Goal: Use online tool/utility: Utilize a website feature to perform a specific function

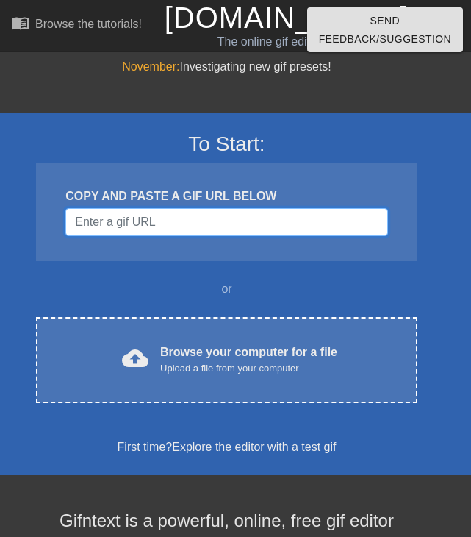
click at [182, 226] on input "Username" at bounding box center [226, 222] width 322 height 28
click at [132, 222] on input "Username" at bounding box center [226, 222] width 322 height 28
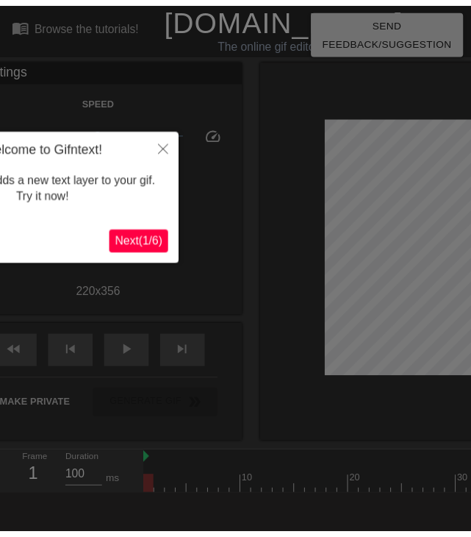
scroll to position [36, 0]
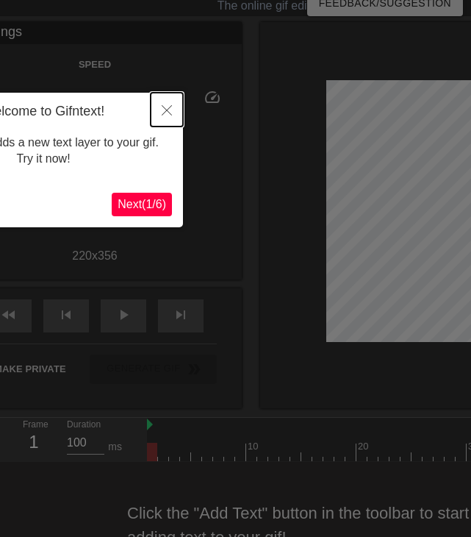
click at [163, 114] on icon "Close" at bounding box center [167, 110] width 10 height 10
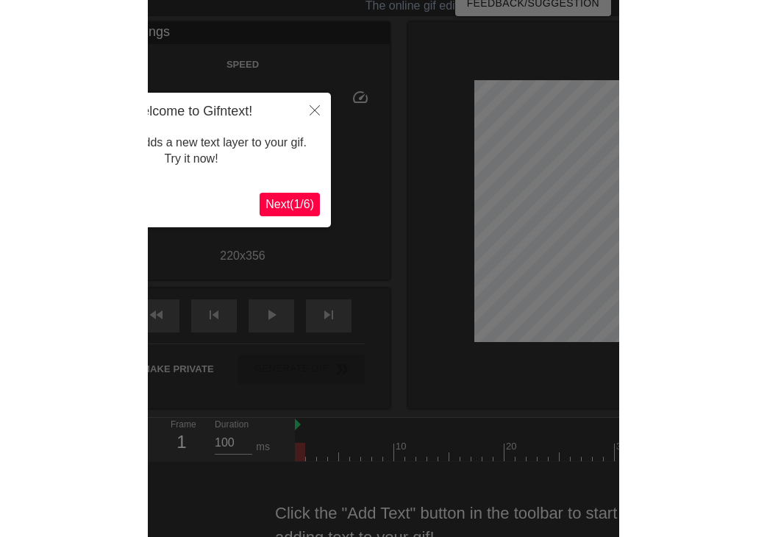
scroll to position [0, 0]
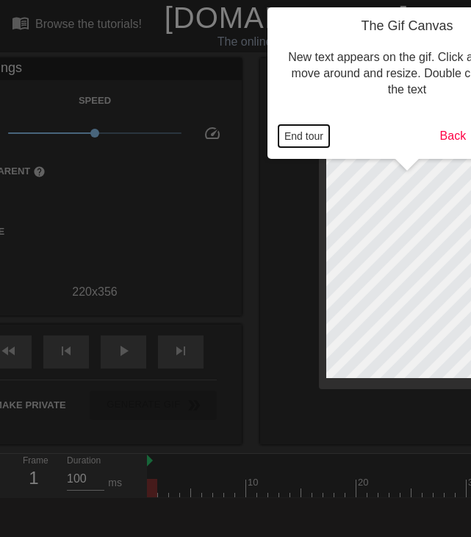
click at [315, 143] on button "End tour" at bounding box center [304, 136] width 51 height 22
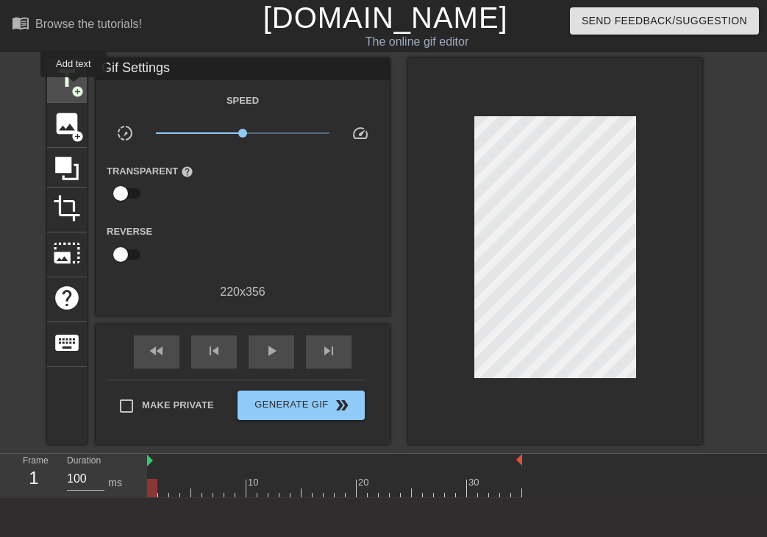
click at [73, 87] on span "add_circle" at bounding box center [77, 91] width 12 height 12
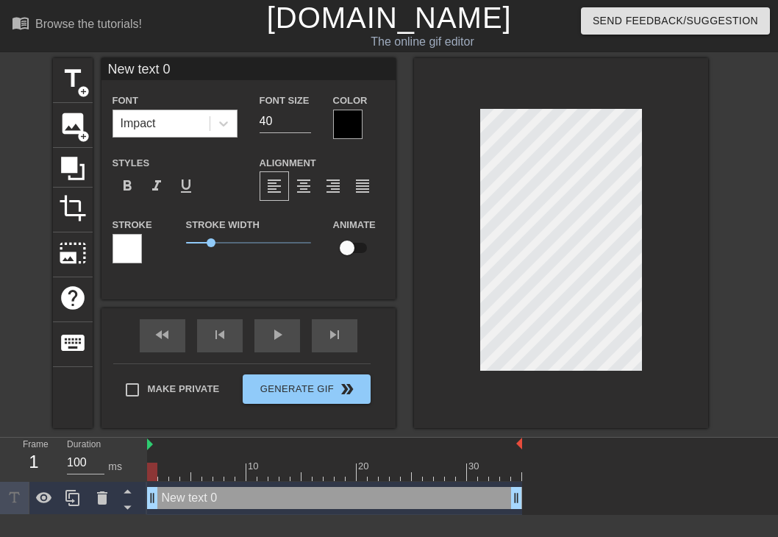
click at [187, 126] on div "Impact" at bounding box center [161, 123] width 96 height 26
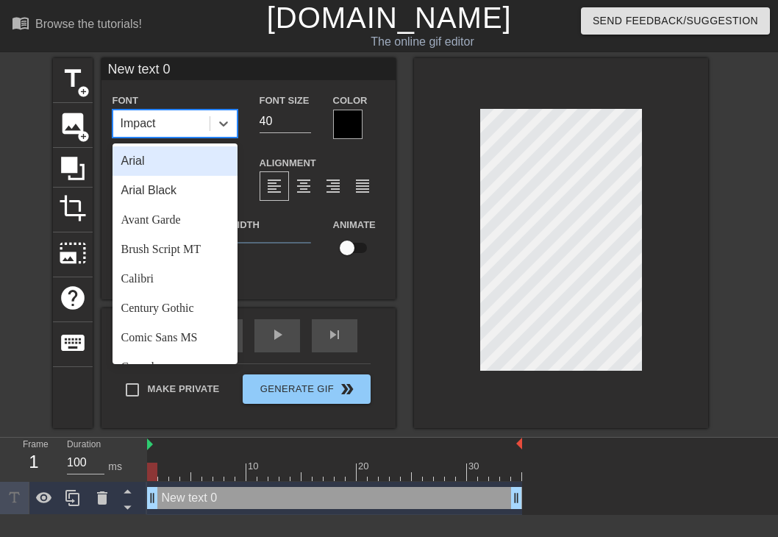
click at [171, 121] on div "Impact" at bounding box center [161, 123] width 96 height 26
click at [167, 121] on div "Impact" at bounding box center [161, 123] width 96 height 26
drag, startPoint x: 152, startPoint y: 66, endPoint x: 170, endPoint y: 71, distance: 18.4
click at [160, 71] on input "New text 0" at bounding box center [248, 69] width 294 height 22
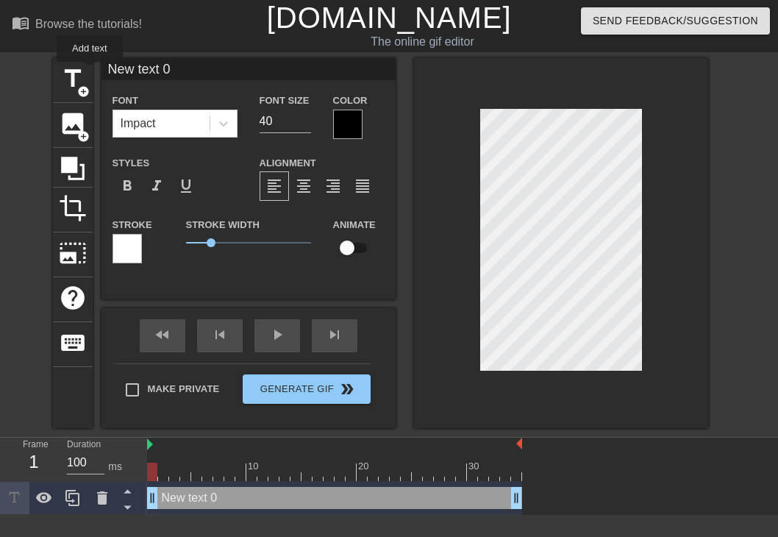
drag, startPoint x: 134, startPoint y: 71, endPoint x: -49, endPoint y: 74, distance: 183.8
click at [0, 74] on html "menu_book Browse the tutorials! [DOMAIN_NAME] The online gif editor Send Feedba…" at bounding box center [389, 257] width 778 height 514
type input "OneSat"
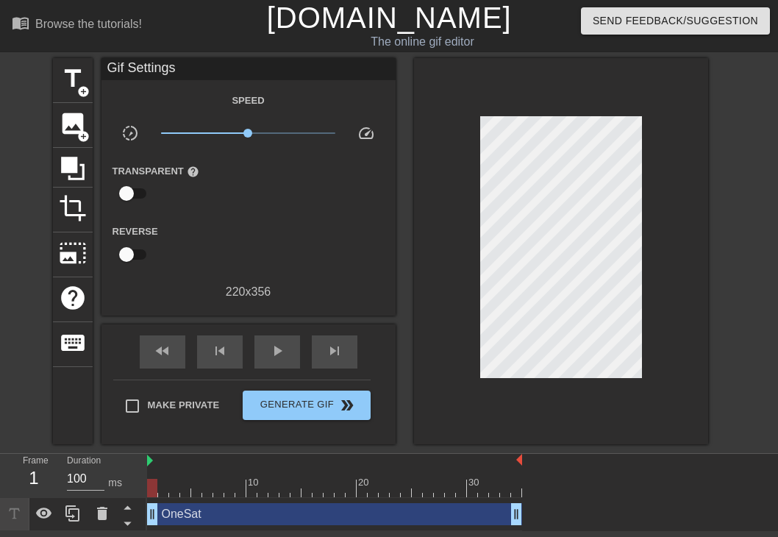
click at [470, 349] on div "title add_circle image add_circle crop photo_size_select_large help keyboard Gi…" at bounding box center [389, 251] width 778 height 386
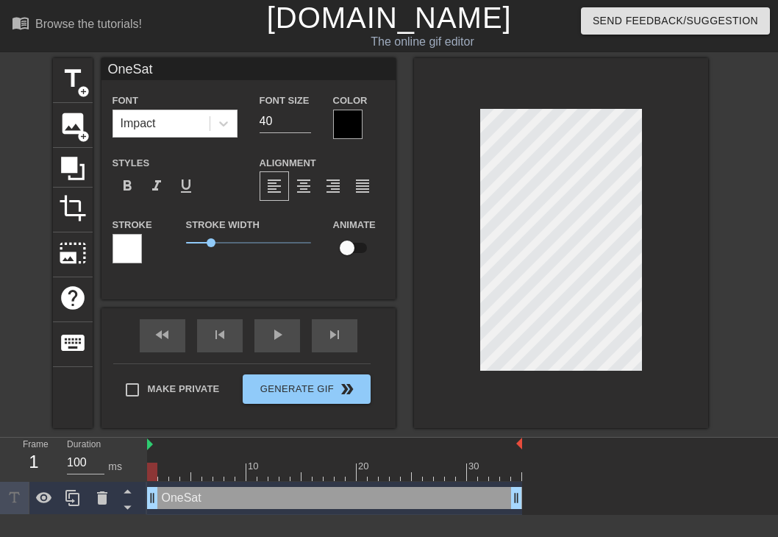
click at [348, 245] on input "checkbox" at bounding box center [347, 248] width 84 height 28
checkbox input "true"
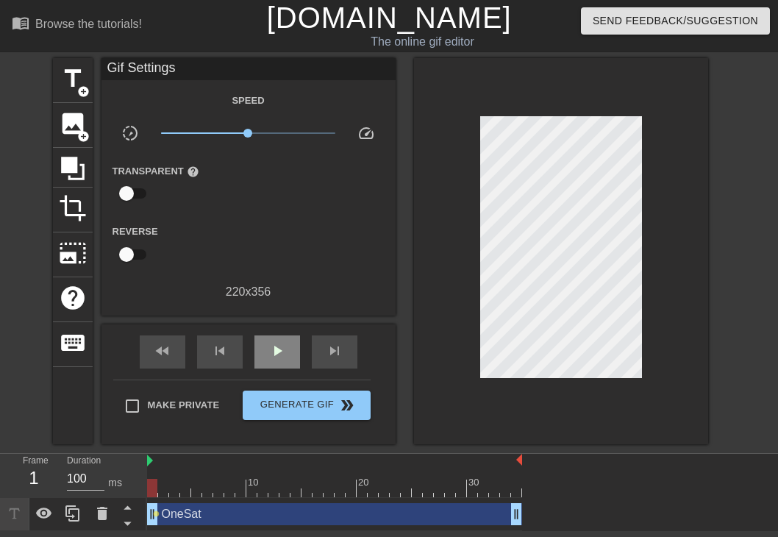
click at [273, 329] on div "fast_rewind skip_previous play_arrow skip_next" at bounding box center [249, 351] width 240 height 55
click at [278, 348] on span "play_arrow" at bounding box center [277, 351] width 18 height 18
click at [279, 348] on span "pause" at bounding box center [277, 351] width 18 height 18
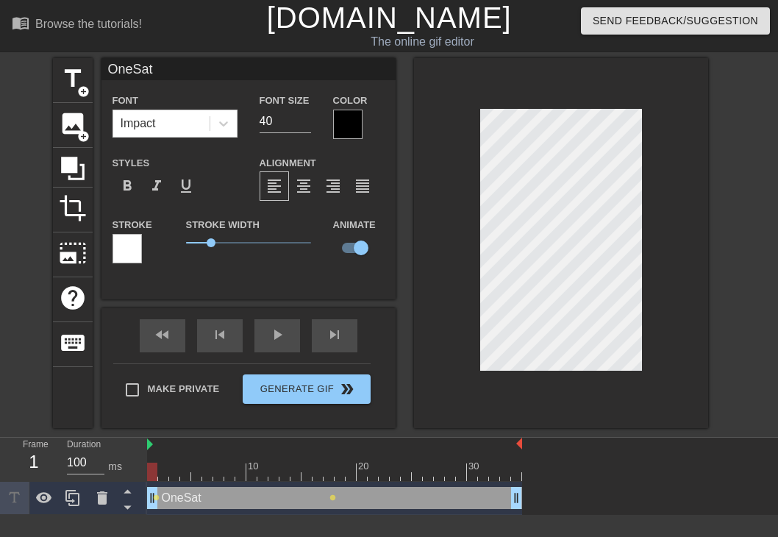
drag, startPoint x: 326, startPoint y: 466, endPoint x: 126, endPoint y: 464, distance: 199.2
click at [126, 464] on div "Frame 1 Duration 100 ms 10 20 30 OneSat drag_handle drag_handle lens lens" at bounding box center [389, 475] width 778 height 77
drag, startPoint x: 151, startPoint y: 467, endPoint x: 167, endPoint y: 469, distance: 15.5
click at [167, 469] on div at bounding box center [163, 471] width 10 height 18
click at [171, 463] on div at bounding box center [174, 471] width 10 height 18
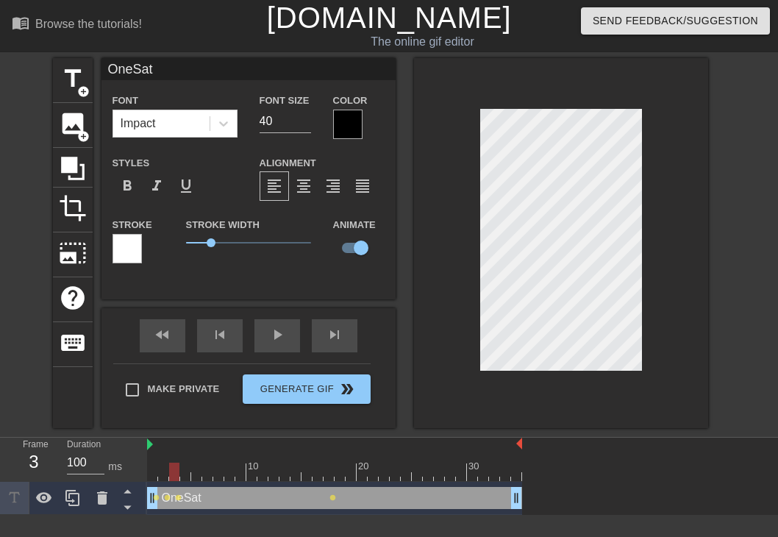
click at [189, 473] on div at bounding box center [334, 471] width 375 height 18
click at [194, 473] on div at bounding box center [334, 471] width 375 height 18
click at [207, 474] on div at bounding box center [334, 471] width 375 height 18
click at [218, 476] on div at bounding box center [334, 471] width 375 height 18
click at [229, 476] on div at bounding box center [334, 471] width 375 height 18
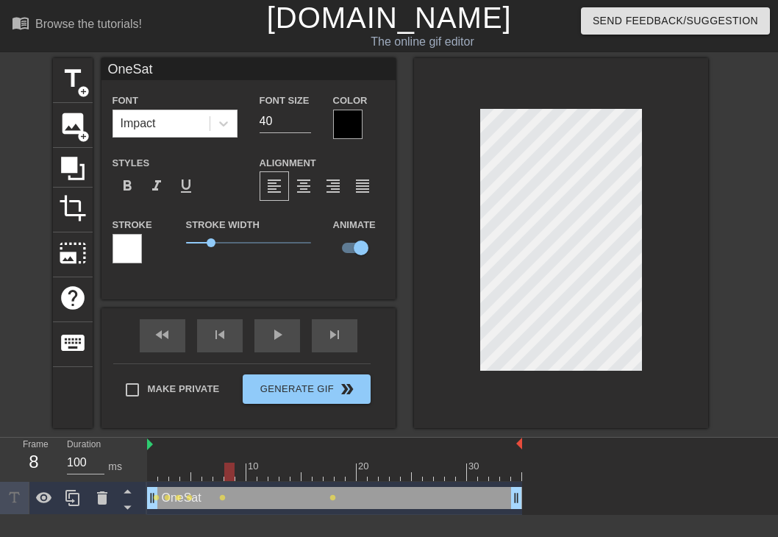
click at [237, 478] on div at bounding box center [334, 471] width 375 height 18
click at [251, 476] on div at bounding box center [334, 471] width 375 height 18
drag, startPoint x: 195, startPoint y: 478, endPoint x: 252, endPoint y: 487, distance: 57.2
click at [252, 487] on div "10 20 30 OneSat drag_handle drag_handle lens lens lens lens lens lens lens" at bounding box center [462, 475] width 631 height 77
click at [67, 79] on span "title" at bounding box center [73, 79] width 28 height 28
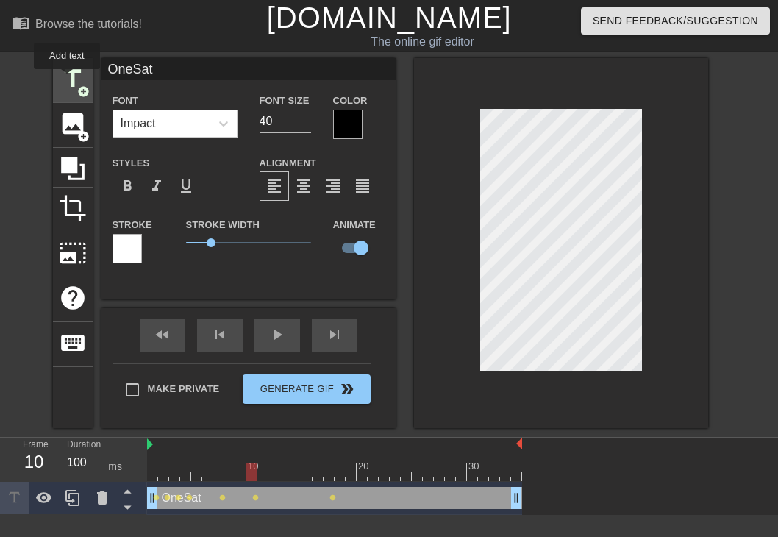
type input "New text 1"
checkbox input "false"
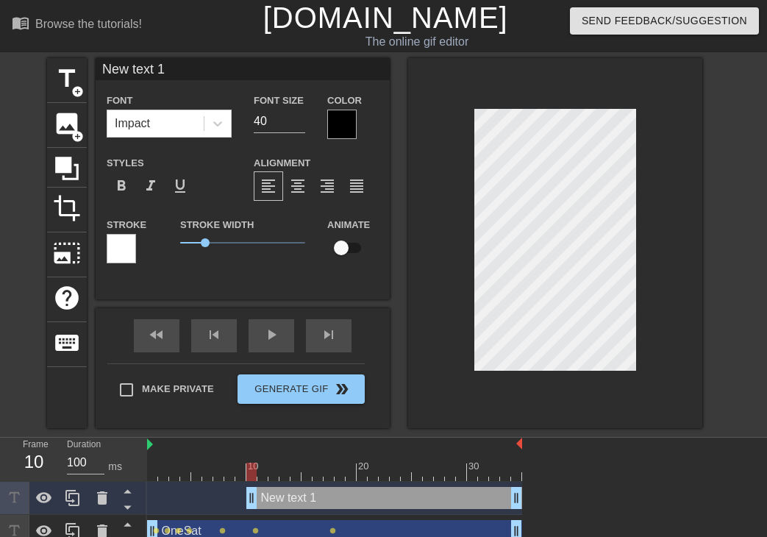
drag, startPoint x: 171, startPoint y: 71, endPoint x: 16, endPoint y: 79, distance: 155.3
click at [18, 79] on div "title add_circle image add_circle crop photo_size_select_large help keyboard Ne…" at bounding box center [383, 243] width 767 height 370
type input "Jordazle"
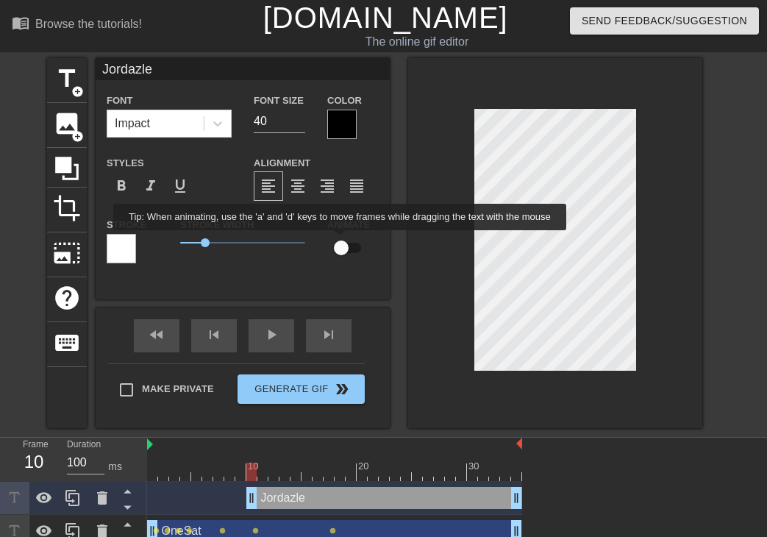
click at [340, 240] on input "checkbox" at bounding box center [341, 248] width 84 height 28
checkbox input "true"
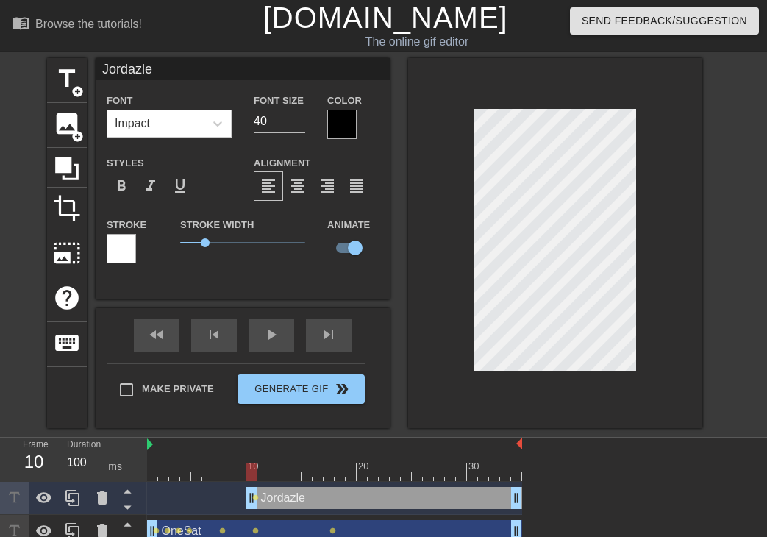
click at [259, 473] on div at bounding box center [334, 471] width 375 height 18
click at [263, 474] on div at bounding box center [262, 471] width 10 height 18
click at [273, 476] on div at bounding box center [334, 471] width 375 height 18
click at [285, 477] on div at bounding box center [334, 471] width 375 height 18
click at [295, 475] on div at bounding box center [334, 471] width 375 height 18
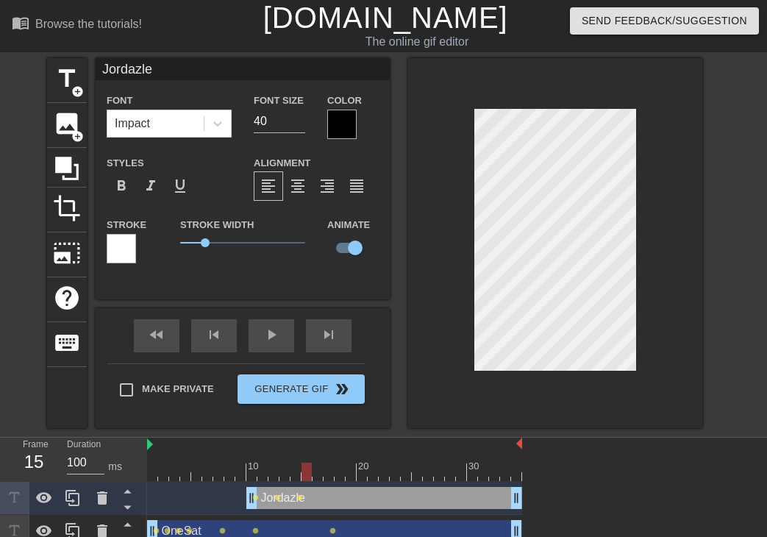
click at [309, 475] on div at bounding box center [334, 471] width 375 height 18
click at [316, 476] on div at bounding box center [334, 471] width 375 height 18
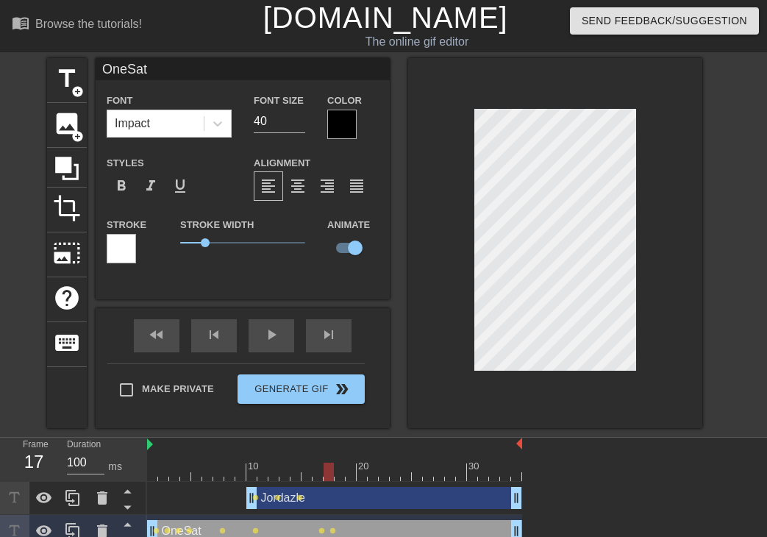
click at [326, 473] on div at bounding box center [334, 471] width 375 height 18
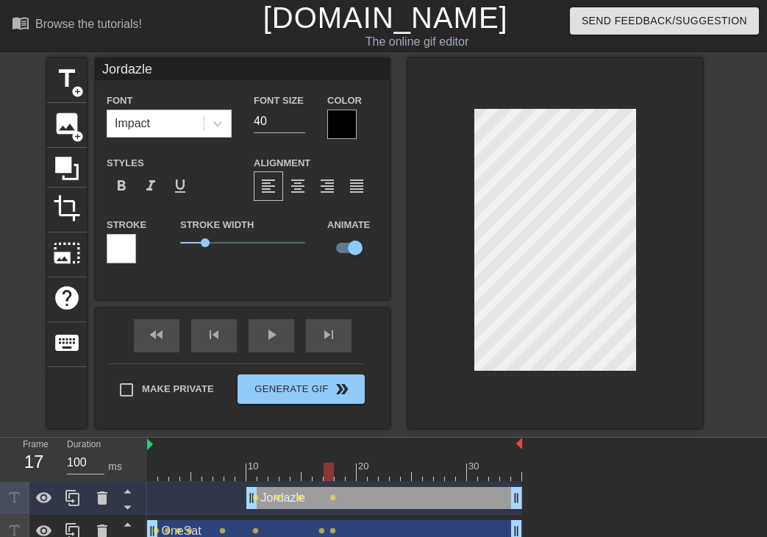
click at [341, 473] on div at bounding box center [334, 471] width 375 height 18
click at [346, 476] on div at bounding box center [334, 471] width 375 height 18
click at [365, 477] on div at bounding box center [334, 471] width 375 height 18
click at [370, 477] on div at bounding box center [334, 471] width 375 height 18
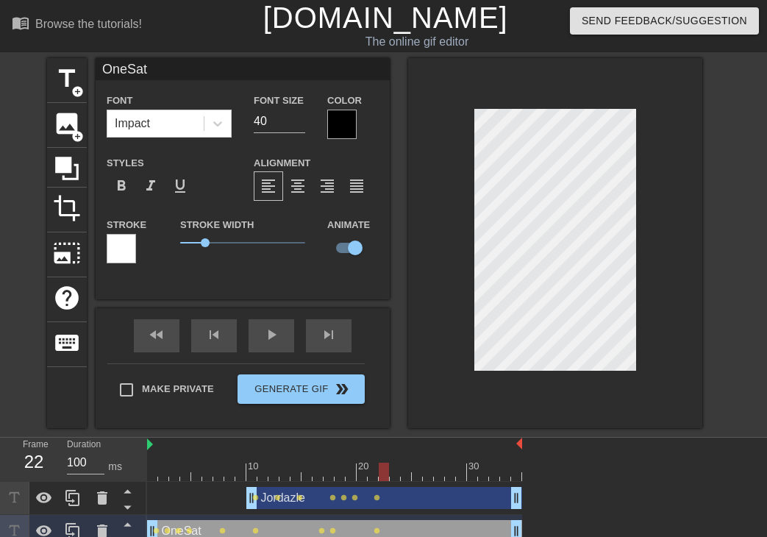
click at [384, 473] on div at bounding box center [334, 471] width 375 height 18
click at [396, 473] on div at bounding box center [334, 471] width 375 height 18
click at [408, 473] on div at bounding box center [334, 471] width 375 height 18
click at [422, 471] on div at bounding box center [334, 471] width 375 height 18
click at [429, 476] on div at bounding box center [334, 471] width 375 height 18
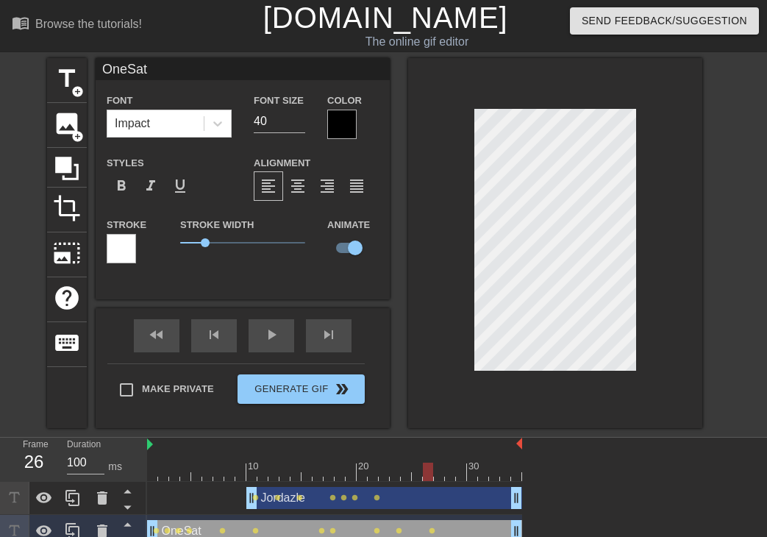
click at [438, 474] on div at bounding box center [334, 471] width 375 height 18
click at [447, 473] on div at bounding box center [334, 471] width 375 height 18
click at [448, 475] on div at bounding box center [450, 471] width 10 height 18
click at [459, 476] on div at bounding box center [334, 471] width 375 height 18
click at [469, 476] on div at bounding box center [334, 471] width 375 height 18
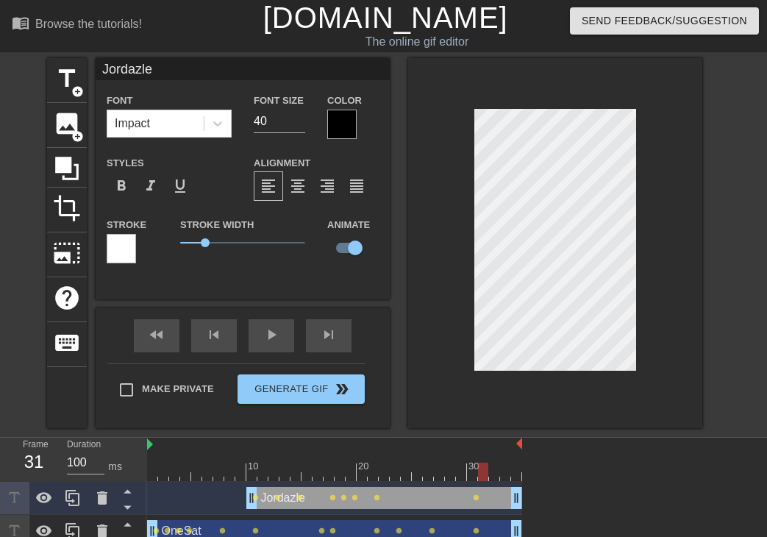
click at [470, 476] on div at bounding box center [334, 471] width 375 height 18
click at [470, 478] on div at bounding box center [334, 471] width 375 height 18
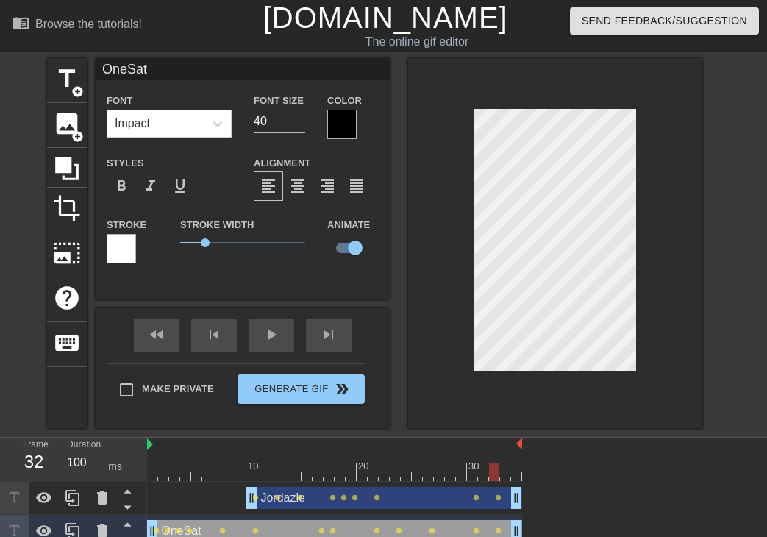
click at [470, 472] on div at bounding box center [334, 471] width 375 height 18
type input "Jordazle"
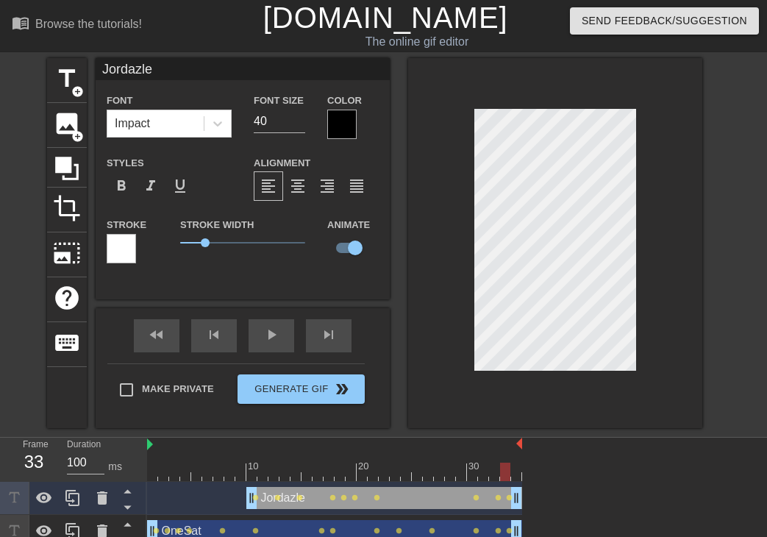
click at [470, 477] on div at bounding box center [334, 471] width 375 height 18
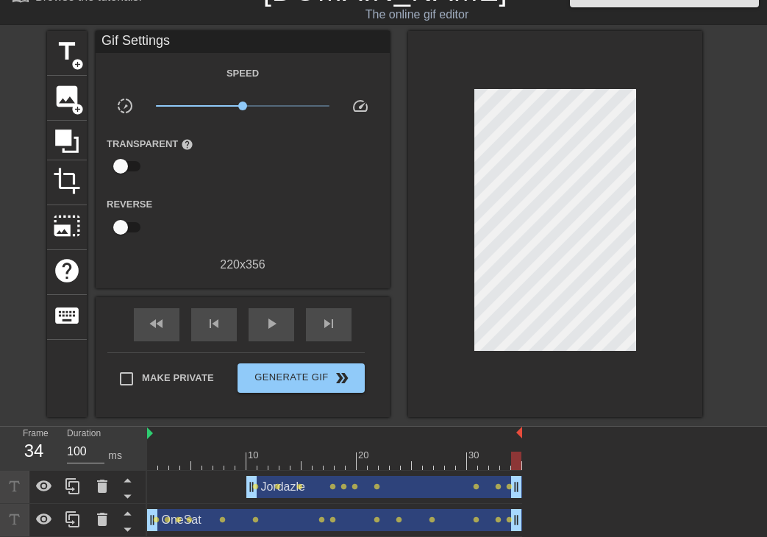
scroll to position [29, 0]
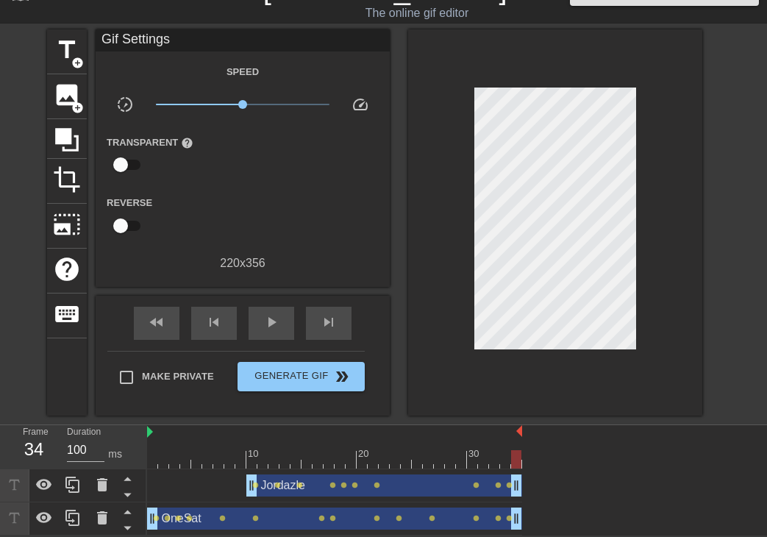
click at [237, 43] on div "Gif Settings" at bounding box center [243, 40] width 294 height 22
drag, startPoint x: 514, startPoint y: 458, endPoint x: 118, endPoint y: 461, distance: 396.1
click at [118, 461] on div "Frame 1 Duration 100 ms 10 20 30 Jordazle drag_handle drag_handle lens lens len…" at bounding box center [383, 480] width 767 height 110
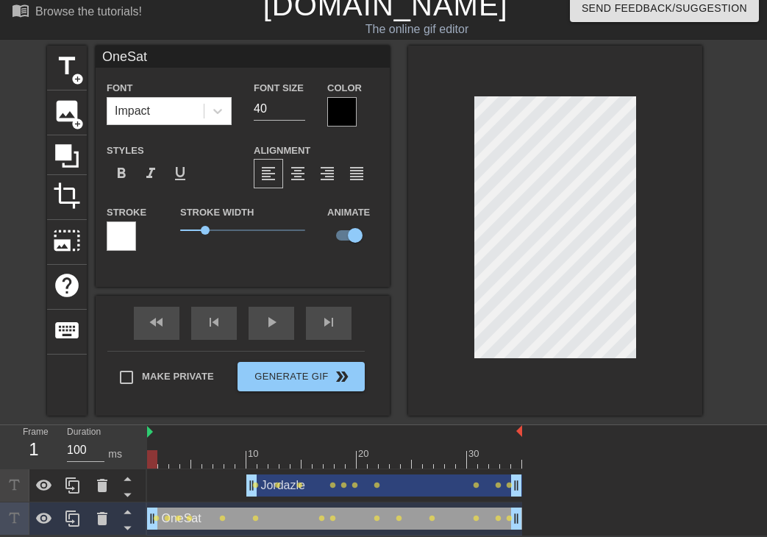
click at [159, 465] on div at bounding box center [334, 459] width 375 height 18
click at [179, 459] on div at bounding box center [334, 459] width 375 height 18
click at [185, 460] on div at bounding box center [334, 459] width 375 height 18
click at [194, 464] on div at bounding box center [334, 459] width 375 height 18
click at [201, 465] on div at bounding box center [334, 459] width 375 height 18
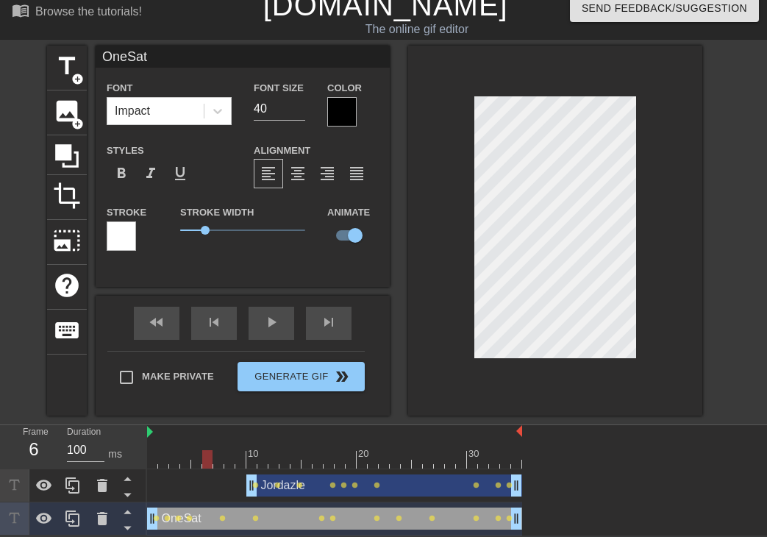
click at [209, 467] on div "10 20 30" at bounding box center [334, 447] width 375 height 44
click at [218, 464] on div at bounding box center [334, 459] width 375 height 18
click at [229, 463] on div at bounding box center [334, 459] width 375 height 18
click at [237, 462] on div at bounding box center [334, 459] width 375 height 18
click at [251, 459] on div at bounding box center [334, 459] width 375 height 18
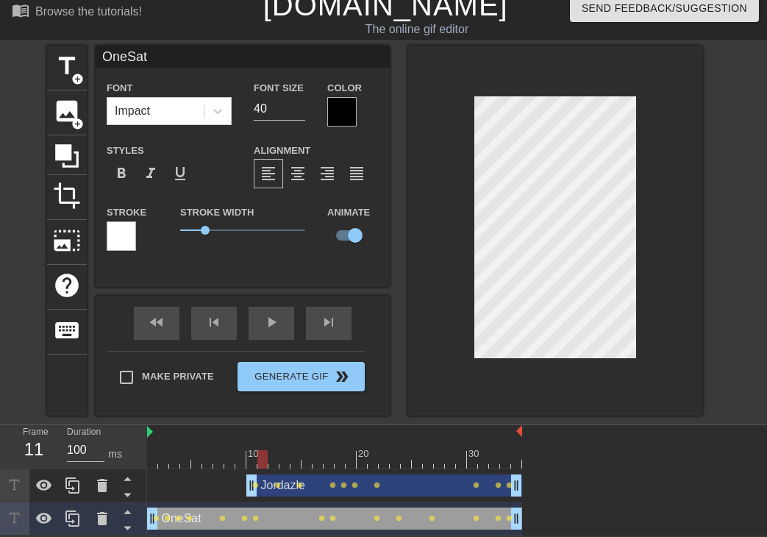
click at [262, 460] on div at bounding box center [334, 459] width 375 height 18
click at [250, 463] on div at bounding box center [334, 459] width 375 height 18
click at [263, 460] on div at bounding box center [334, 459] width 375 height 18
click at [273, 463] on div at bounding box center [334, 459] width 375 height 18
click at [283, 462] on div at bounding box center [334, 459] width 375 height 18
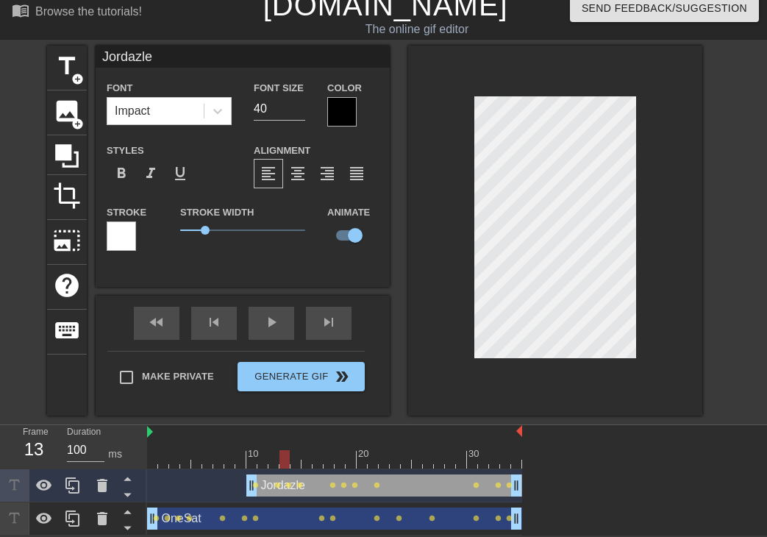
click at [295, 458] on div at bounding box center [334, 459] width 375 height 18
click at [306, 456] on div at bounding box center [334, 459] width 375 height 18
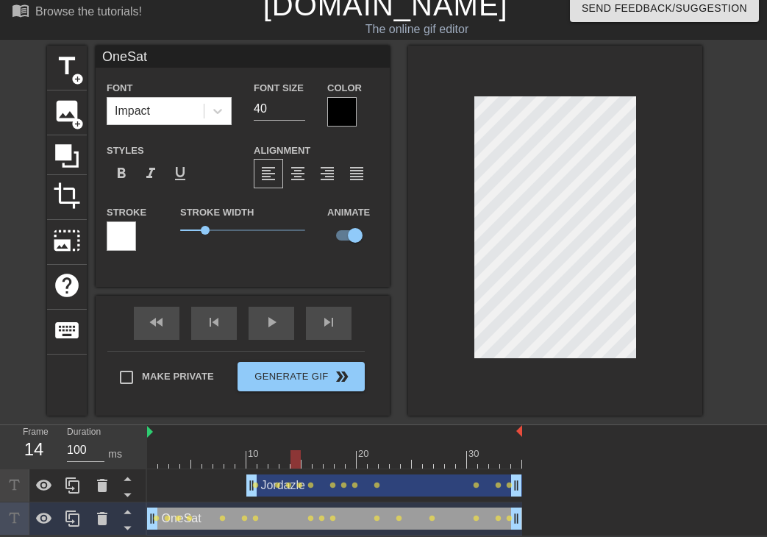
click at [295, 463] on div at bounding box center [334, 459] width 375 height 18
click at [306, 461] on div at bounding box center [334, 459] width 375 height 18
click at [316, 461] on div at bounding box center [334, 459] width 375 height 18
click at [329, 462] on div at bounding box center [334, 459] width 375 height 18
click at [339, 461] on div at bounding box center [334, 459] width 375 height 18
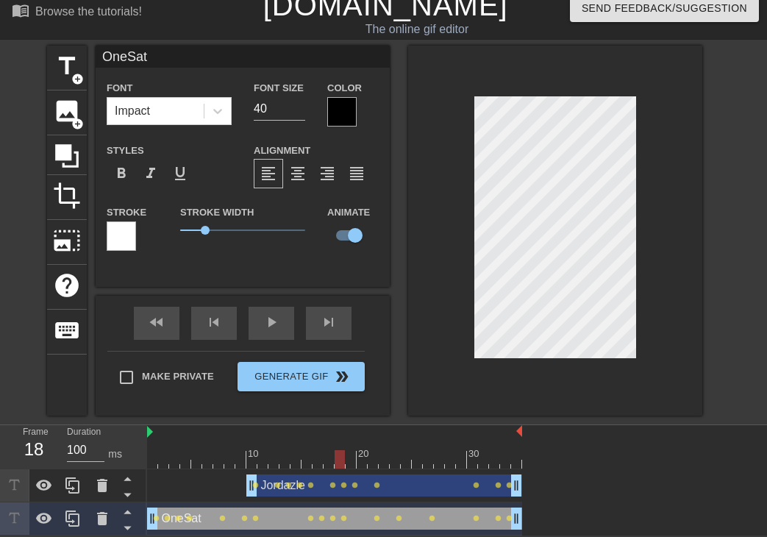
click at [350, 459] on div at bounding box center [334, 459] width 375 height 18
click at [359, 460] on div at bounding box center [334, 459] width 375 height 18
click at [374, 460] on div at bounding box center [334, 459] width 375 height 18
click at [381, 463] on div at bounding box center [334, 459] width 375 height 18
click at [385, 456] on div at bounding box center [383, 459] width 10 height 18
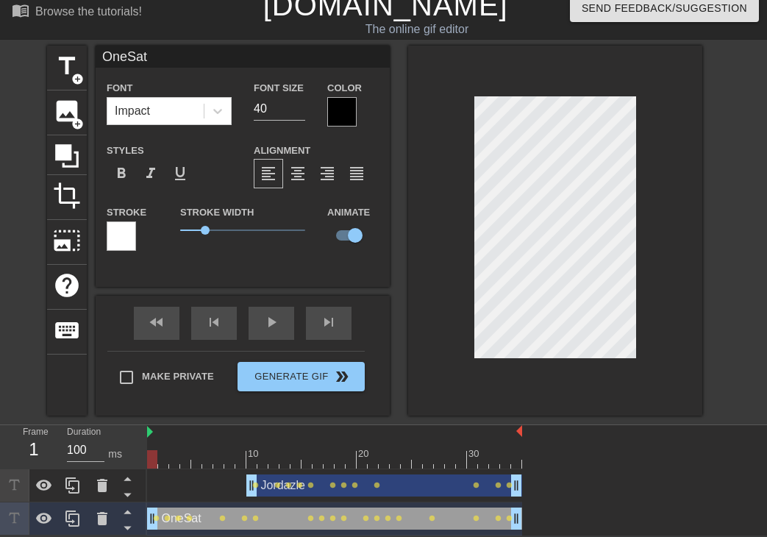
drag, startPoint x: 385, startPoint y: 459, endPoint x: 10, endPoint y: 480, distance: 375.4
click at [10, 480] on div "Frame 1 Duration 100 ms 10 20 30 Jordazle drag_handle drag_handle lens lens len…" at bounding box center [383, 480] width 767 height 110
click at [344, 450] on div at bounding box center [334, 459] width 375 height 18
click at [366, 454] on div at bounding box center [334, 459] width 375 height 18
click at [386, 454] on div at bounding box center [334, 459] width 375 height 18
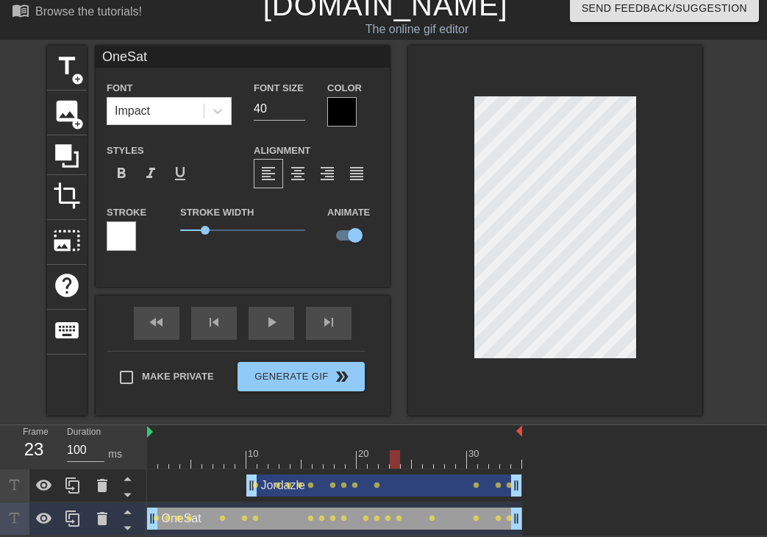
click at [400, 455] on div at bounding box center [334, 459] width 375 height 18
click at [411, 460] on div at bounding box center [334, 459] width 375 height 18
click at [420, 461] on div at bounding box center [334, 459] width 375 height 18
click at [429, 463] on div at bounding box center [334, 459] width 375 height 18
type input "Jordazle"
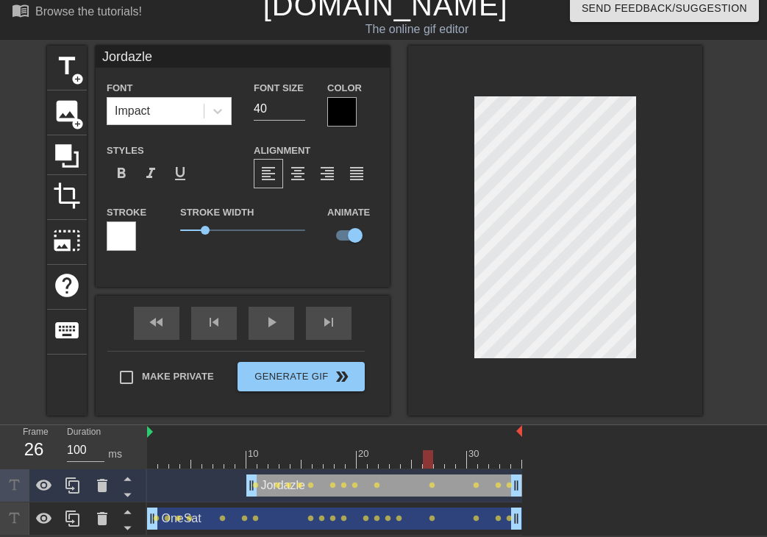
click at [437, 463] on div at bounding box center [334, 459] width 375 height 18
click at [448, 462] on div at bounding box center [334, 459] width 375 height 18
click at [459, 460] on div at bounding box center [334, 459] width 375 height 18
click at [470, 459] on div at bounding box center [334, 459] width 375 height 18
click at [470, 462] on div at bounding box center [334, 459] width 375 height 18
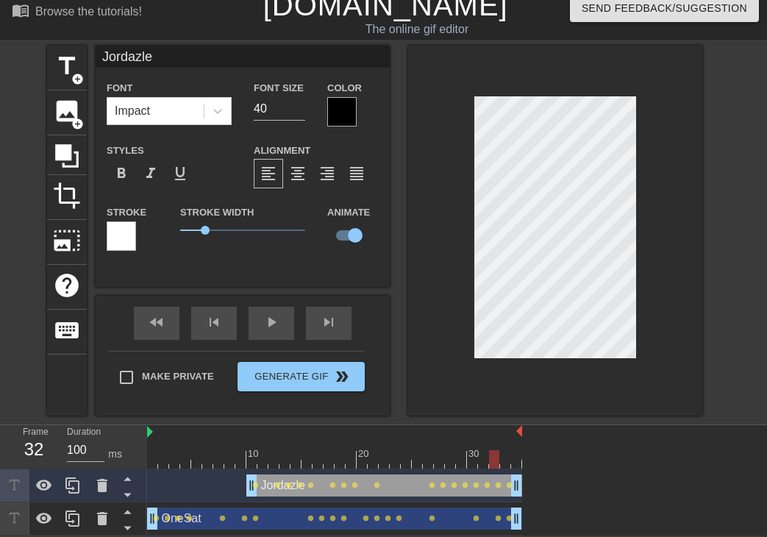
click at [470, 460] on div at bounding box center [334, 459] width 375 height 18
click at [470, 458] on div at bounding box center [334, 459] width 375 height 18
click at [470, 457] on div at bounding box center [334, 459] width 375 height 18
drag, startPoint x: 517, startPoint y: 453, endPoint x: 12, endPoint y: 462, distance: 504.2
click at [12, 462] on div "Frame 1 Duration 100 ms 10 20 30 Jordazle drag_handle drag_handle lens lens len…" at bounding box center [383, 480] width 767 height 110
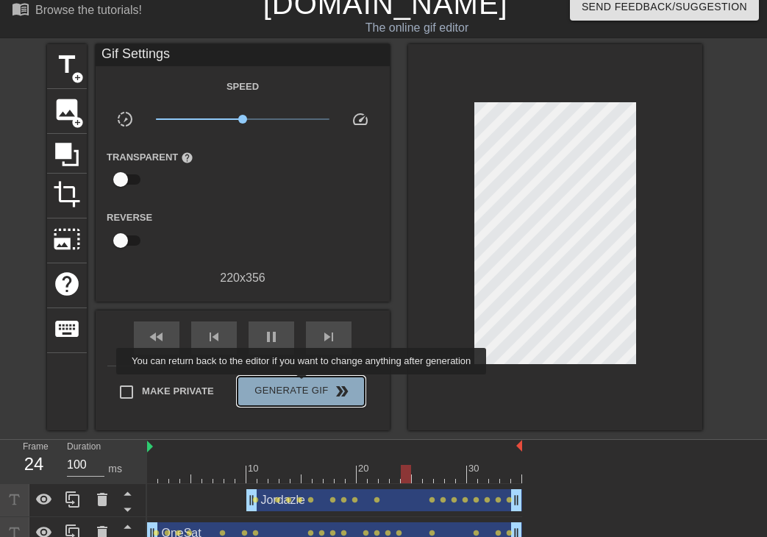
click at [303, 384] on button "Generate Gif double_arrow" at bounding box center [300, 390] width 127 height 29
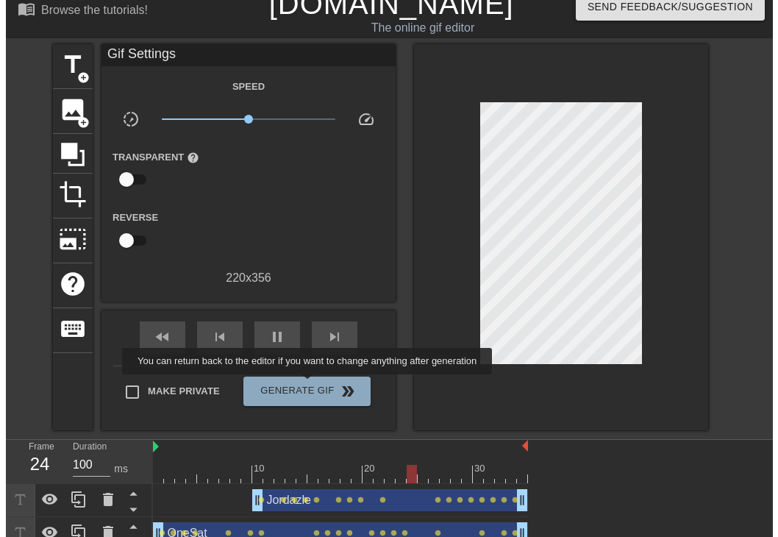
scroll to position [0, 0]
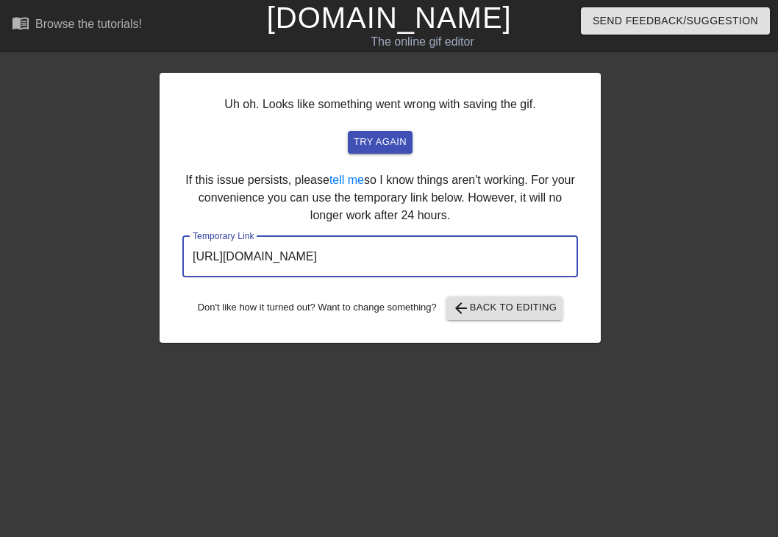
drag, startPoint x: 516, startPoint y: 256, endPoint x: 105, endPoint y: 270, distance: 411.1
click at [105, 270] on div "Uh oh. Looks like something went wrong with saving the gif. try again If this i…" at bounding box center [389, 200] width 778 height 284
